Goal: Transaction & Acquisition: Purchase product/service

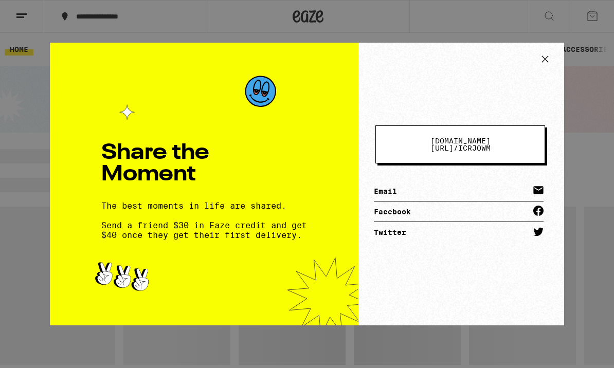
click at [544, 55] on icon at bounding box center [544, 58] width 15 height 15
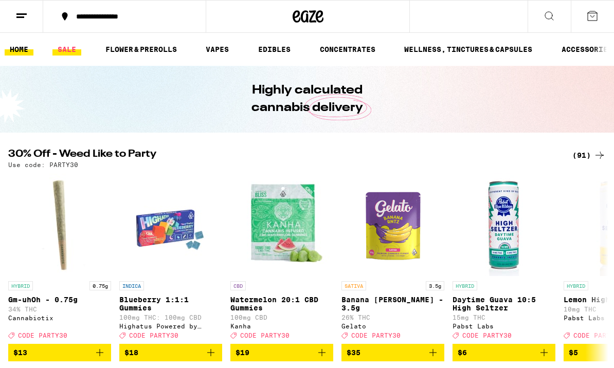
click at [66, 49] on link "SALE" at bounding box center [66, 49] width 29 height 12
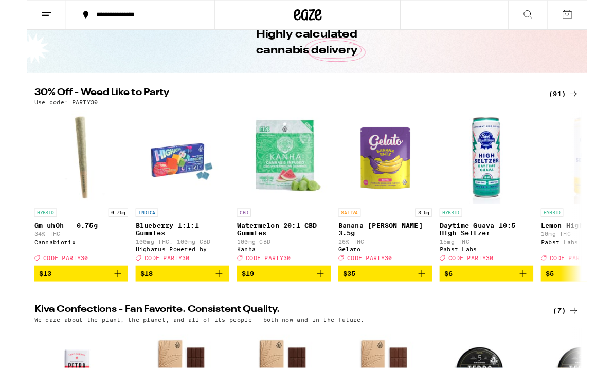
scroll to position [51, 0]
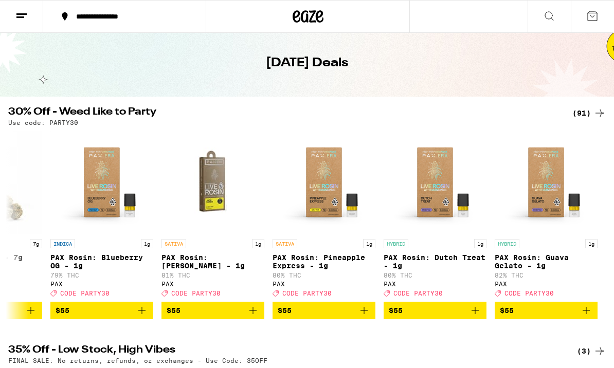
scroll to position [0, 9510]
